Goal: Book appointment/travel/reservation

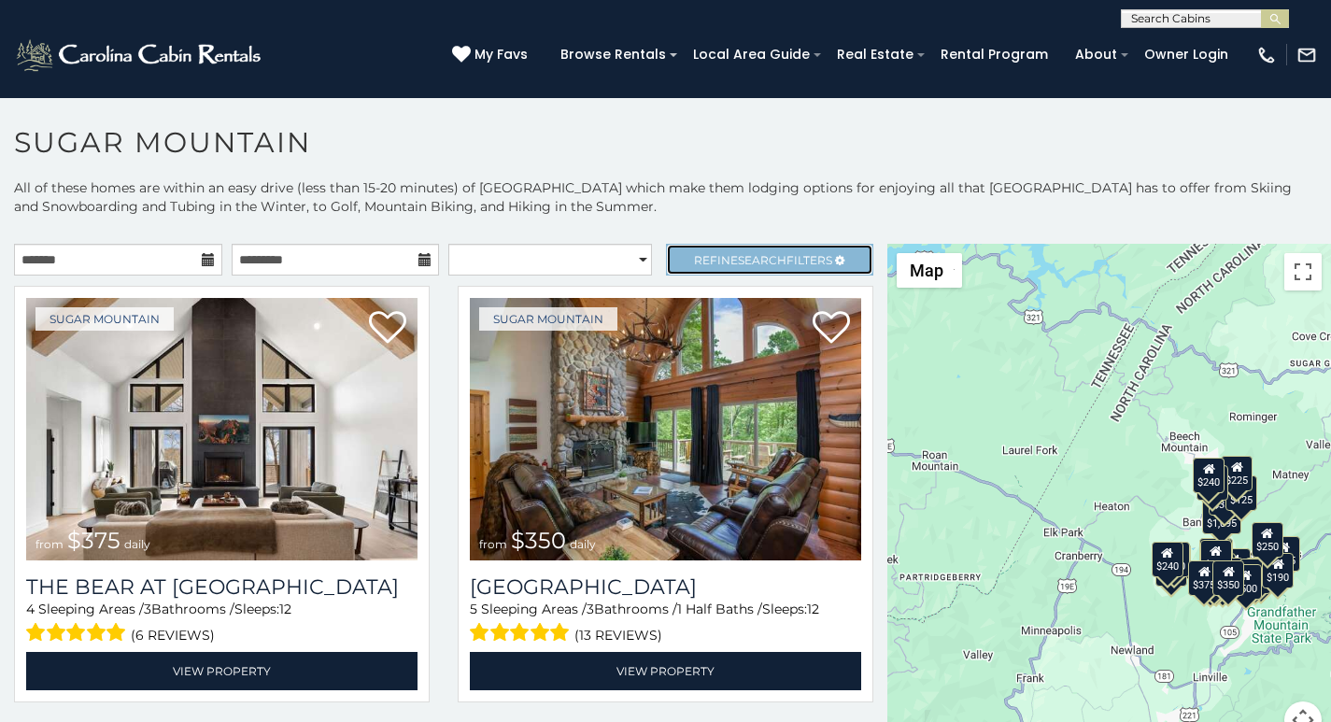
click at [674, 248] on link "Refine Search Filters" at bounding box center [770, 260] width 208 height 32
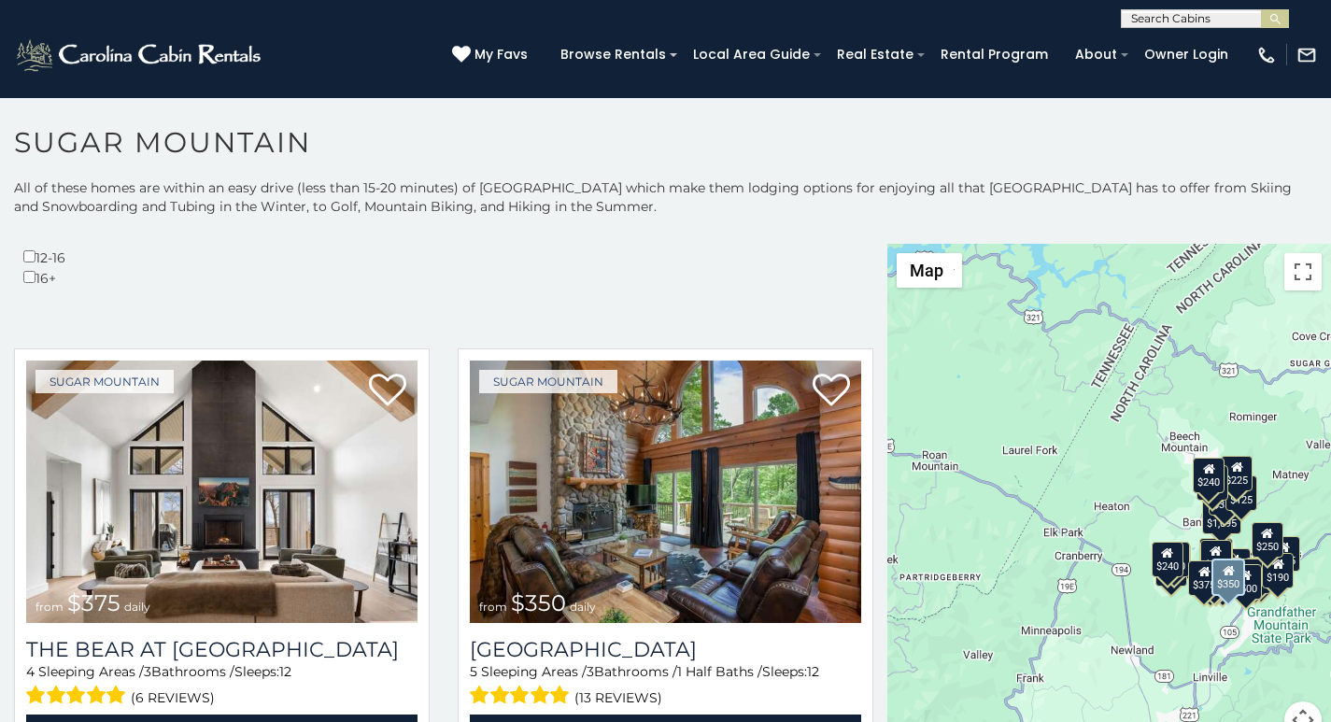
scroll to position [623, 0]
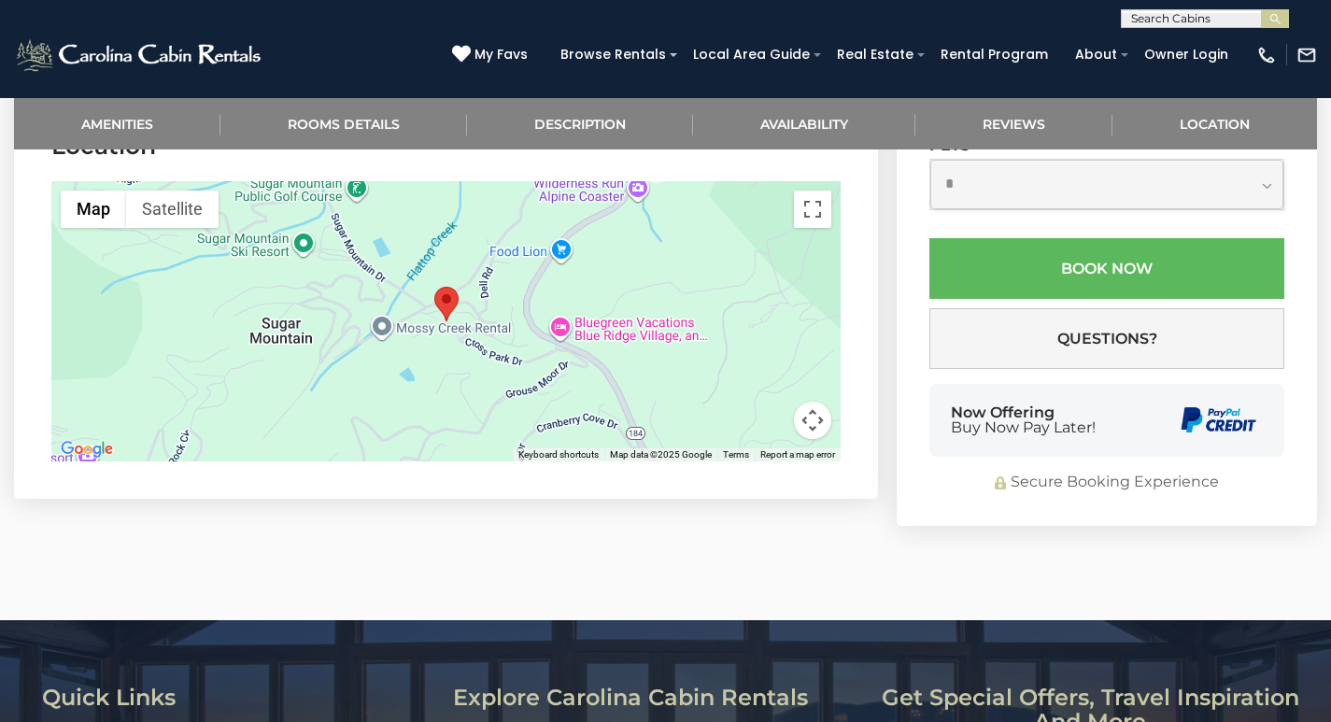
scroll to position [3830, 0]
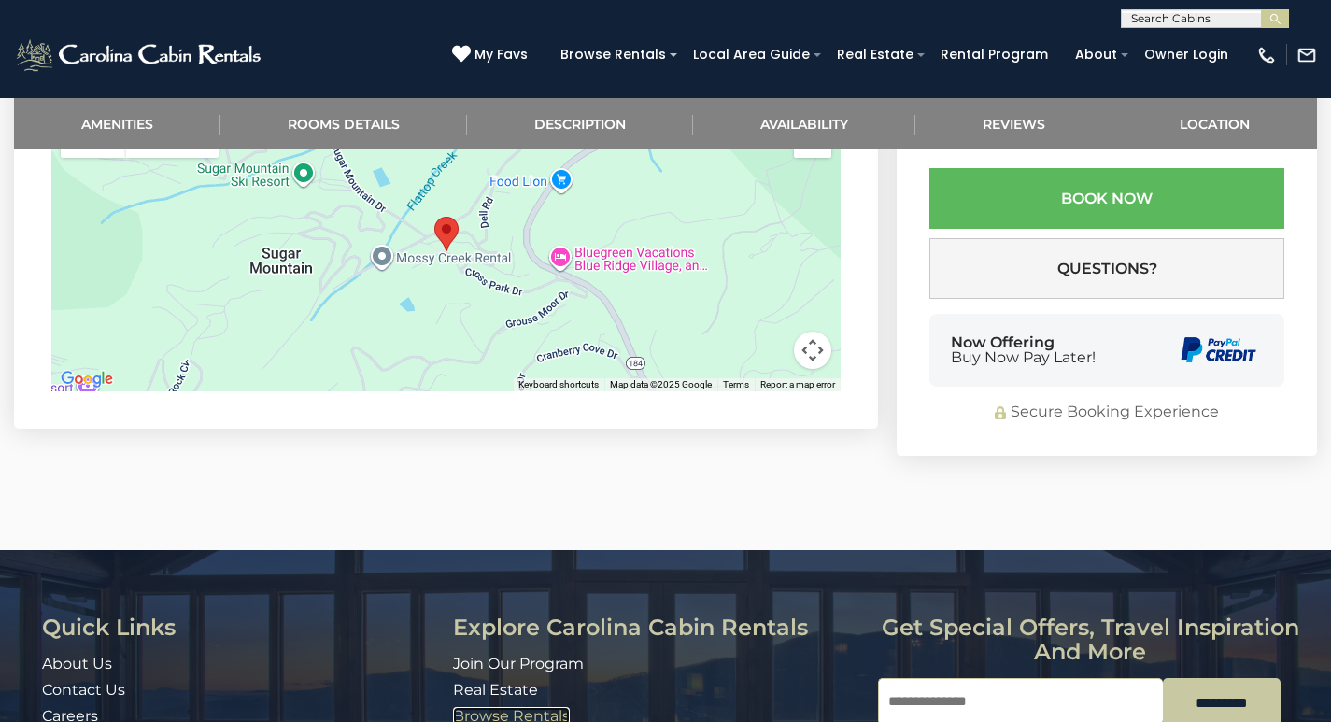
click at [462, 707] on link "Browse Rentals" at bounding box center [511, 716] width 117 height 18
